Goal: Find specific page/section: Find specific page/section

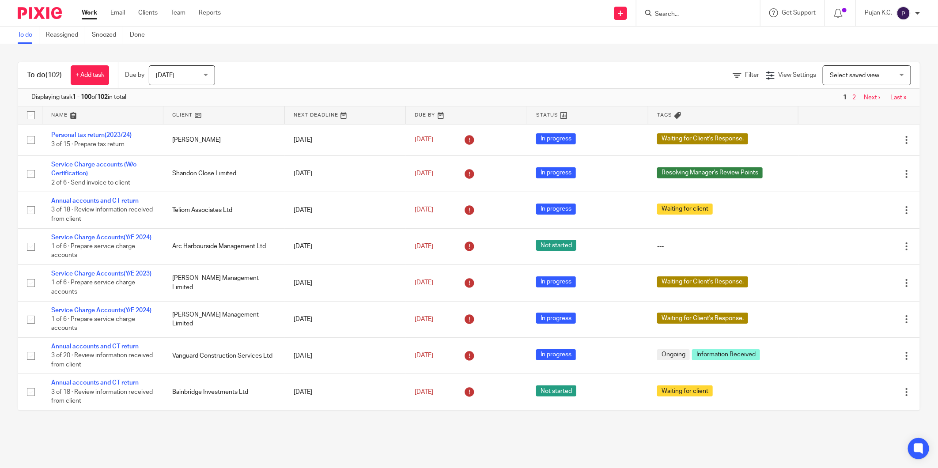
click at [687, 11] on input "Search" at bounding box center [693, 15] width 79 height 8
click at [683, 11] on input "Search" at bounding box center [693, 15] width 79 height 8
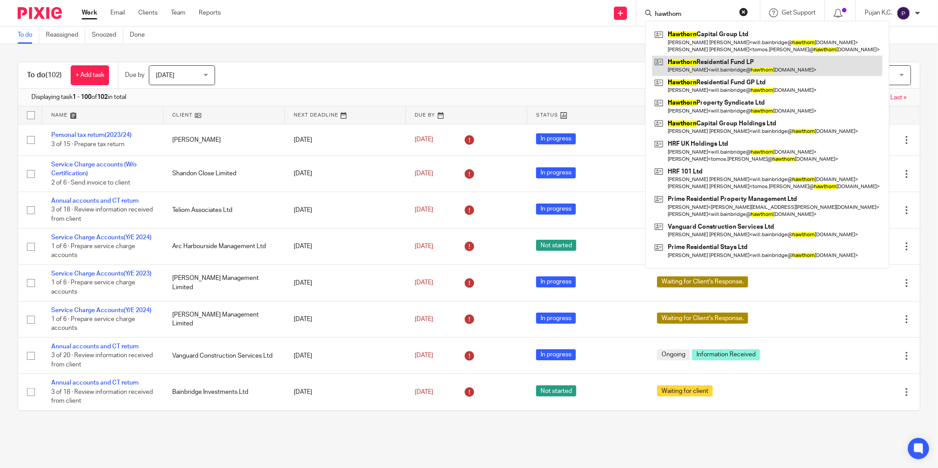
type input "hawthorn"
click at [700, 67] on link at bounding box center [767, 66] width 230 height 20
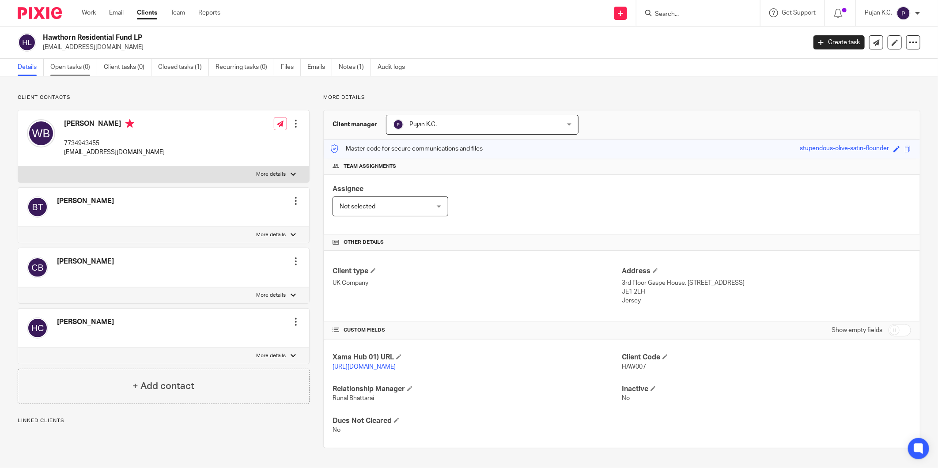
click at [77, 61] on link "Open tasks (0)" at bounding box center [73, 67] width 47 height 17
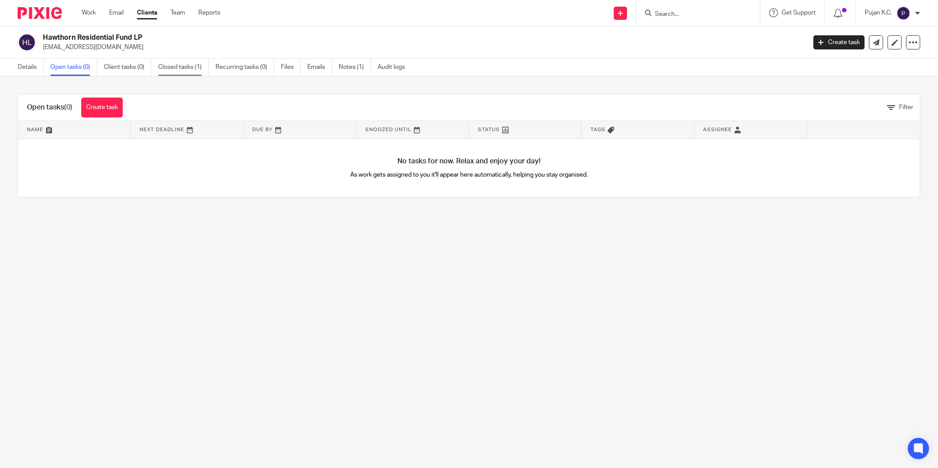
click at [183, 65] on link "Closed tasks (1)" at bounding box center [183, 67] width 51 height 17
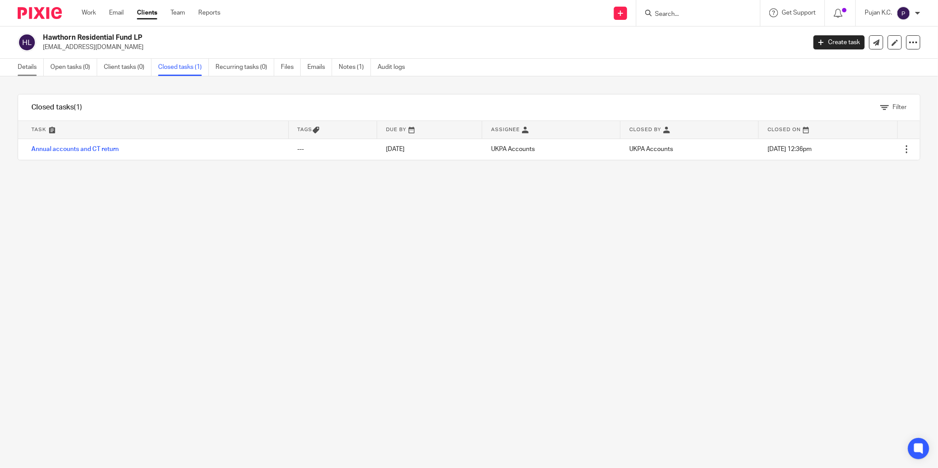
click at [26, 69] on link "Details" at bounding box center [31, 67] width 26 height 17
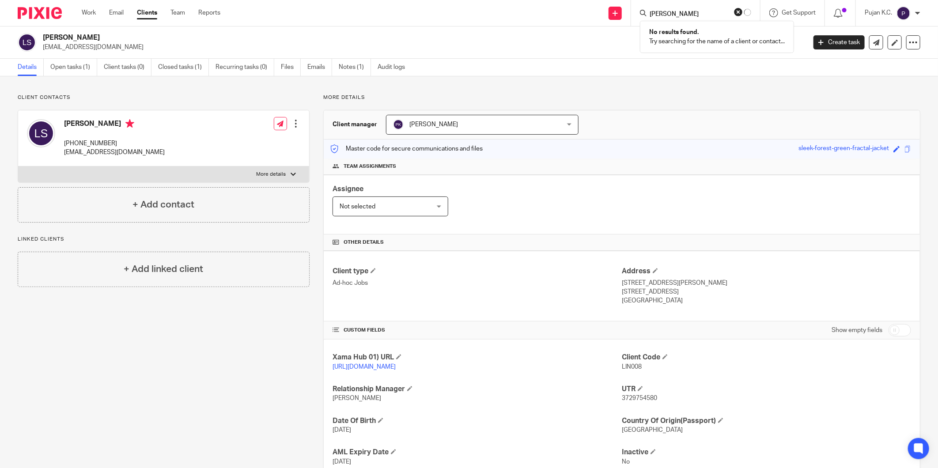
scroll to position [62, 0]
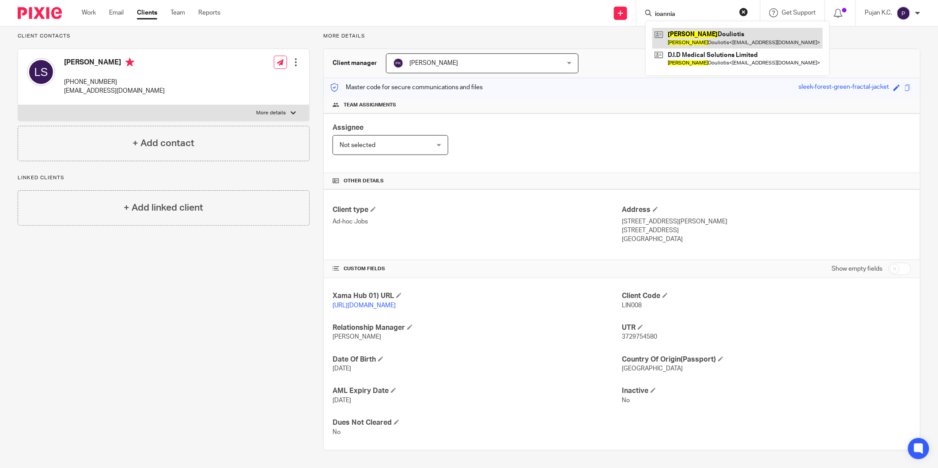
type input "ioannia"
click at [673, 32] on link at bounding box center [737, 38] width 170 height 20
